Goal: Task Accomplishment & Management: Manage account settings

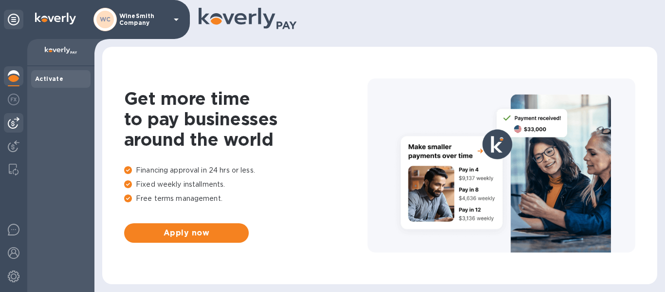
click at [15, 121] on img at bounding box center [14, 123] width 12 height 12
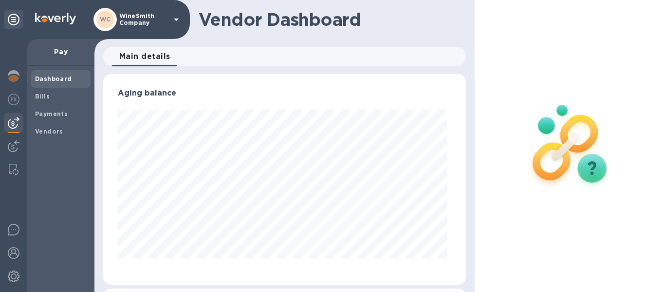
scroll to position [210, 359]
click at [45, 113] on b "Payments" at bounding box center [51, 113] width 33 height 7
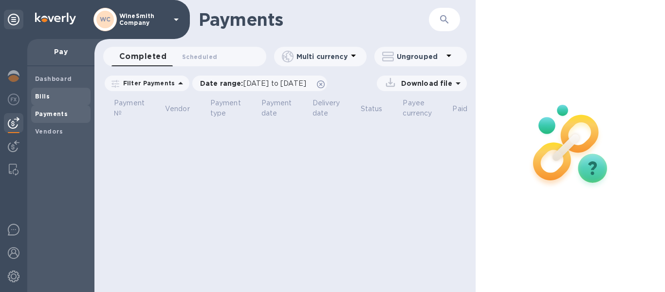
click at [45, 98] on b "Bills" at bounding box center [42, 96] width 15 height 7
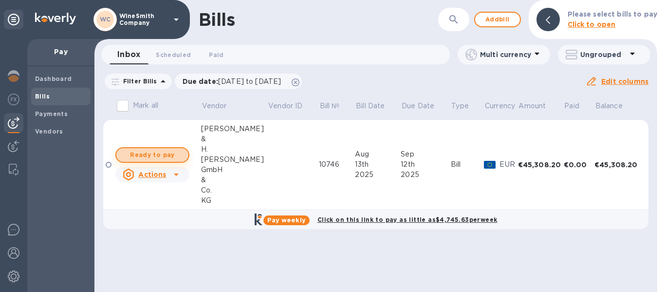
click at [161, 154] on span "Ready to pay" at bounding box center [152, 155] width 56 height 12
checkbox input "true"
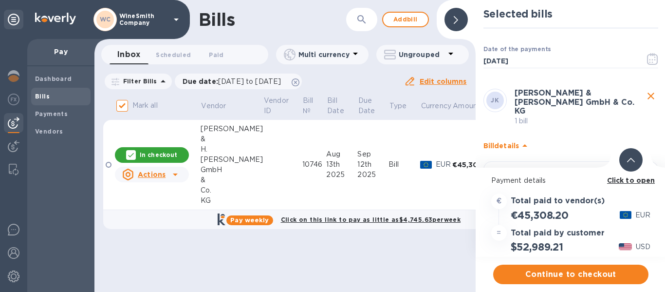
click at [637, 182] on b "Click to open" at bounding box center [631, 180] width 48 height 8
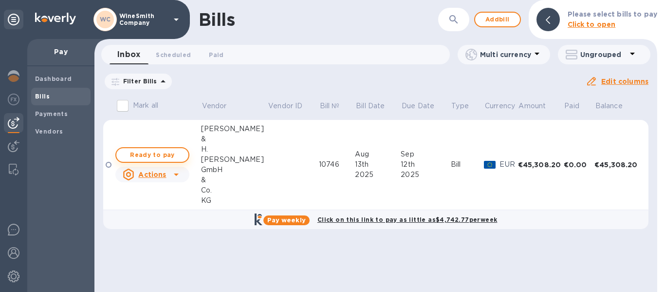
click at [165, 156] on span "Ready to pay" at bounding box center [152, 155] width 56 height 12
checkbox input "true"
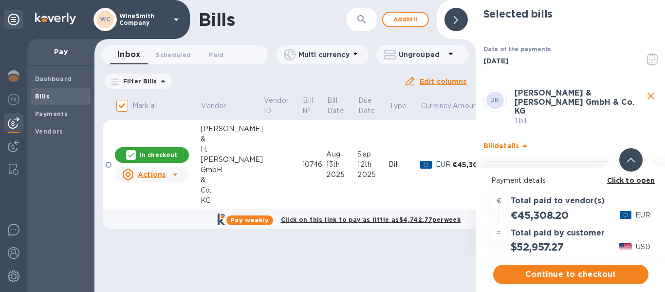
click at [618, 181] on b "Click to open" at bounding box center [631, 180] width 48 height 8
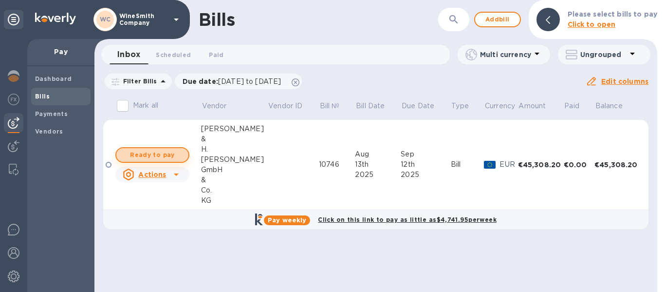
click at [175, 152] on span "Ready to pay" at bounding box center [152, 155] width 56 height 12
checkbox input "true"
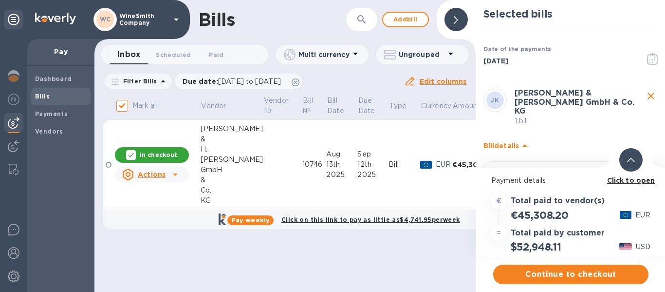
click at [630, 183] on b "Click to open" at bounding box center [631, 180] width 48 height 8
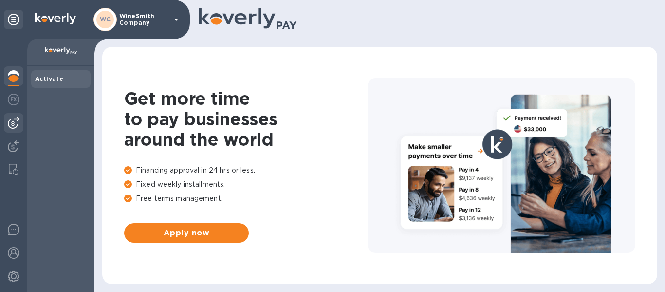
click at [16, 123] on img at bounding box center [14, 123] width 12 height 12
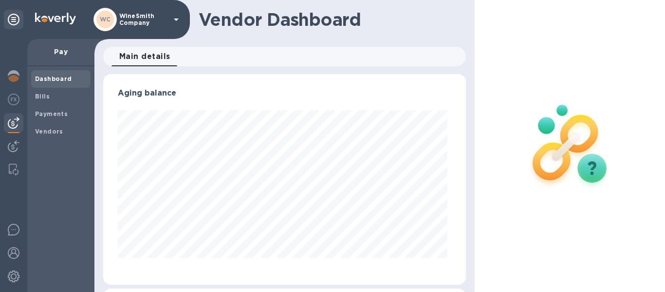
scroll to position [210, 359]
click at [49, 99] on span "Bills" at bounding box center [61, 97] width 52 height 10
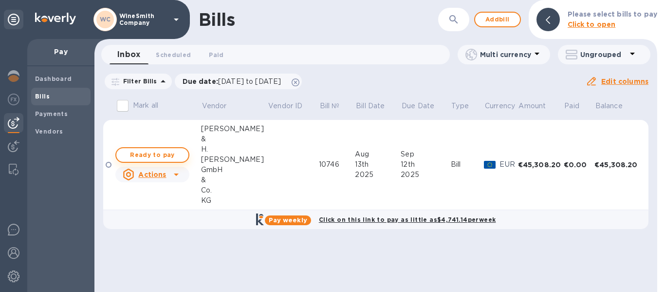
click at [150, 156] on span "Ready to pay" at bounding box center [152, 155] width 56 height 12
checkbox input "true"
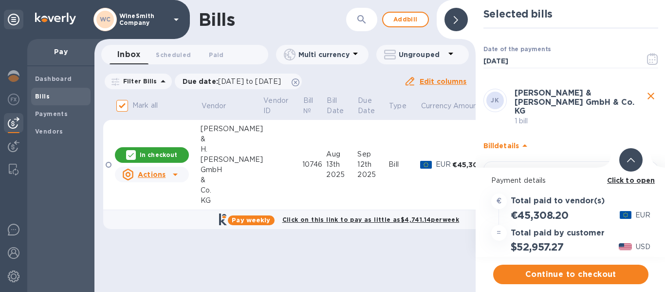
click at [627, 181] on b "Click to open" at bounding box center [631, 180] width 48 height 8
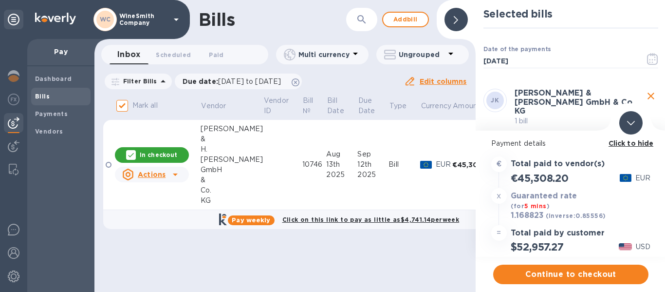
click at [459, 22] on div at bounding box center [456, 19] width 23 height 23
